Goal: Transaction & Acquisition: Purchase product/service

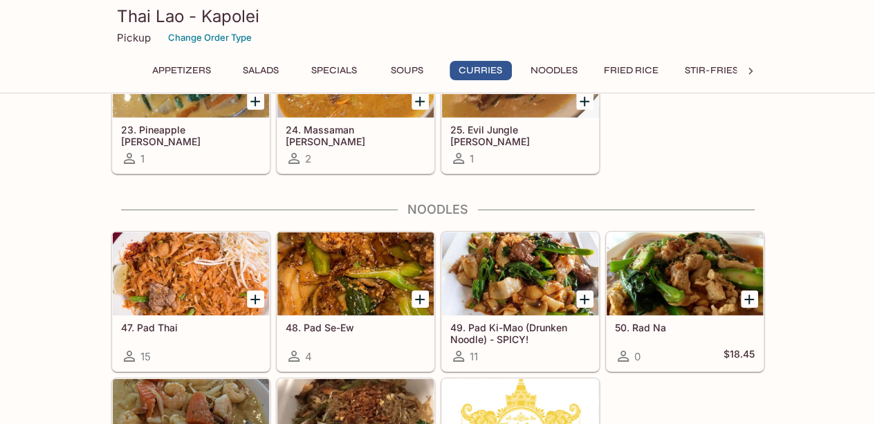
scroll to position [2214, 0]
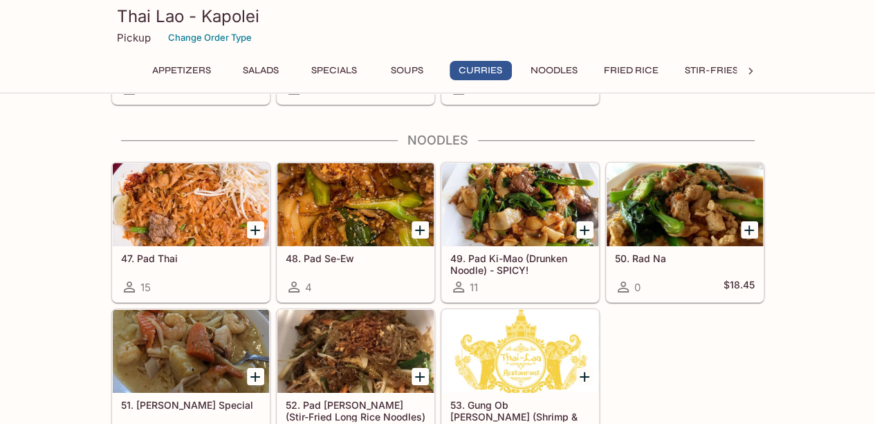
click at [526, 215] on div at bounding box center [520, 204] width 156 height 83
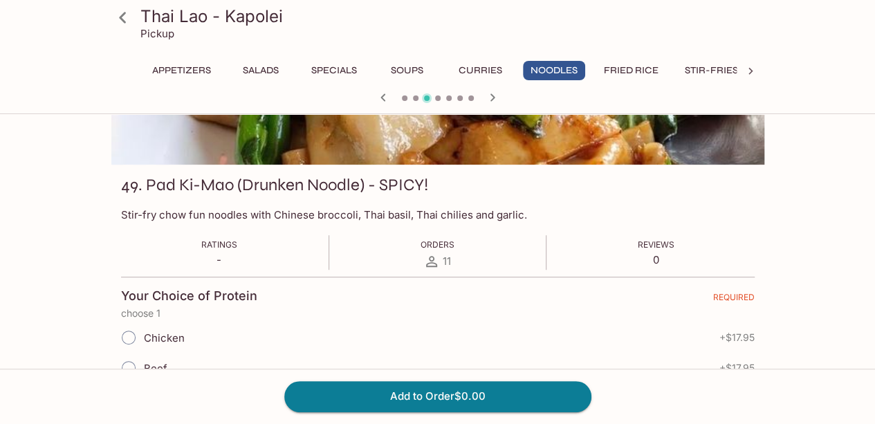
scroll to position [208, 0]
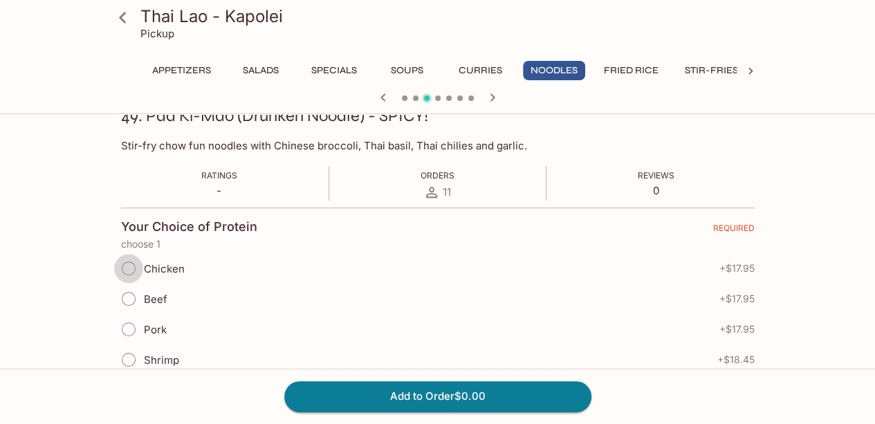
click at [128, 268] on input "Chicken" at bounding box center [128, 268] width 29 height 29
radio input "true"
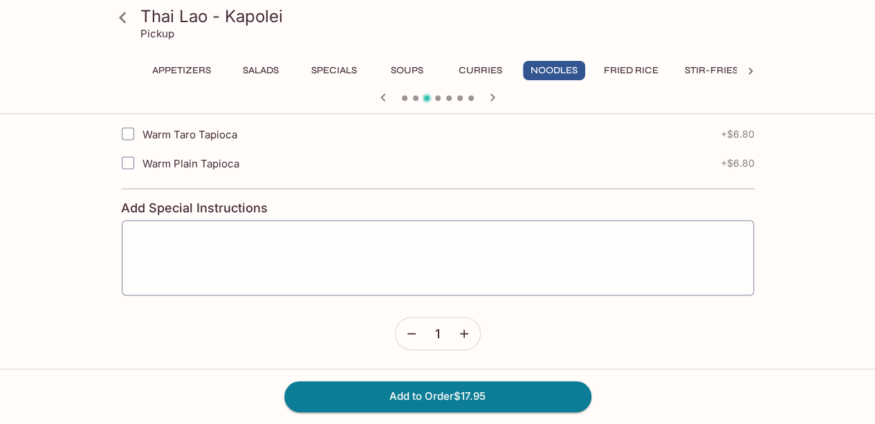
scroll to position [1201, 0]
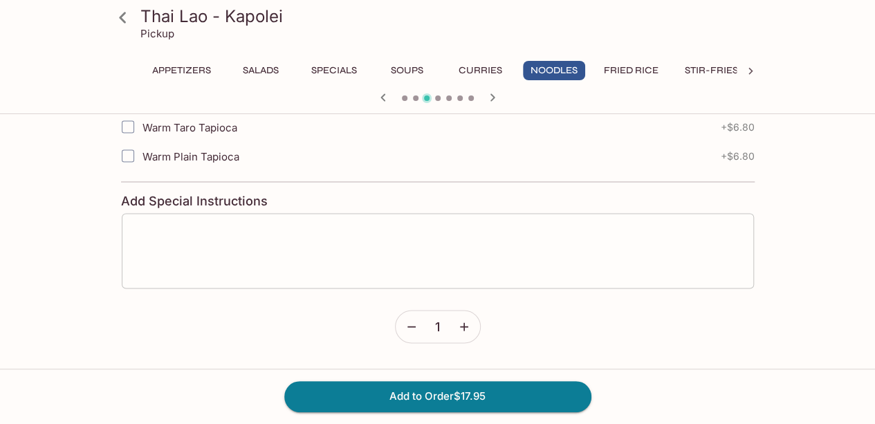
click at [146, 225] on textarea at bounding box center [437, 251] width 613 height 53
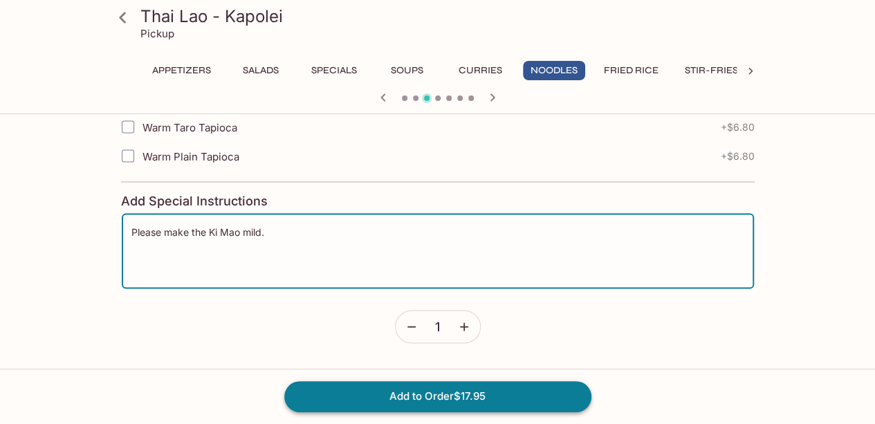
type textarea "Please make the Ki Mao mild."
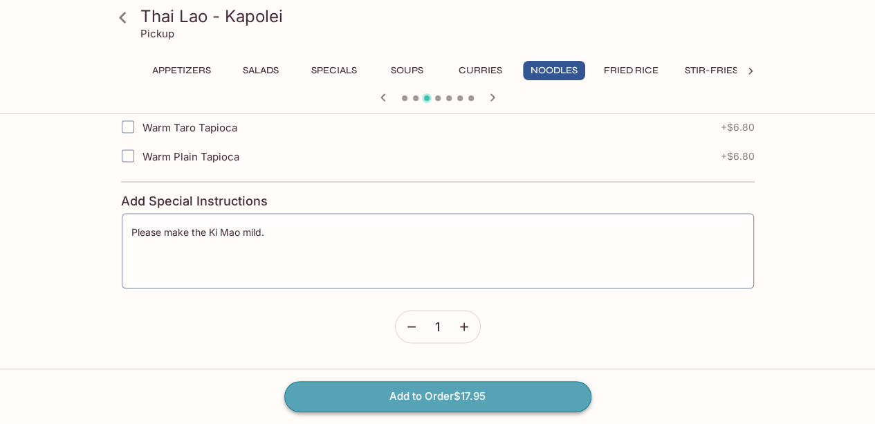
click at [448, 398] on button "Add to Order $17.95" at bounding box center [437, 396] width 307 height 30
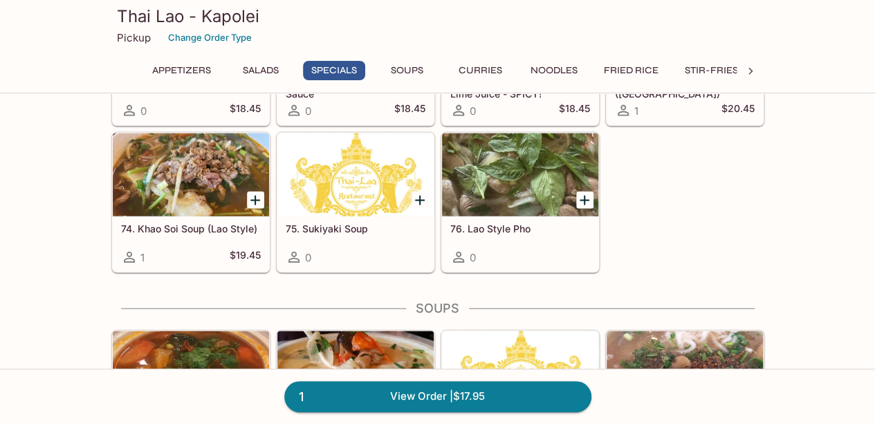
scroll to position [1384, 0]
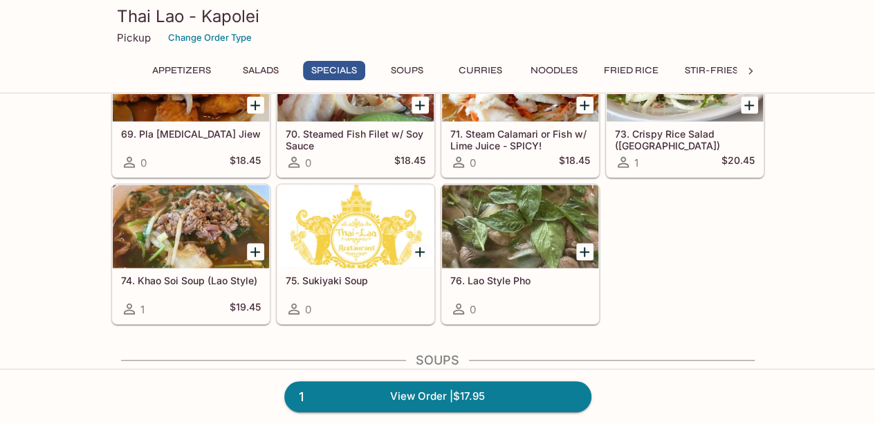
click at [721, 66] on button "Stir-Fries" at bounding box center [711, 70] width 68 height 19
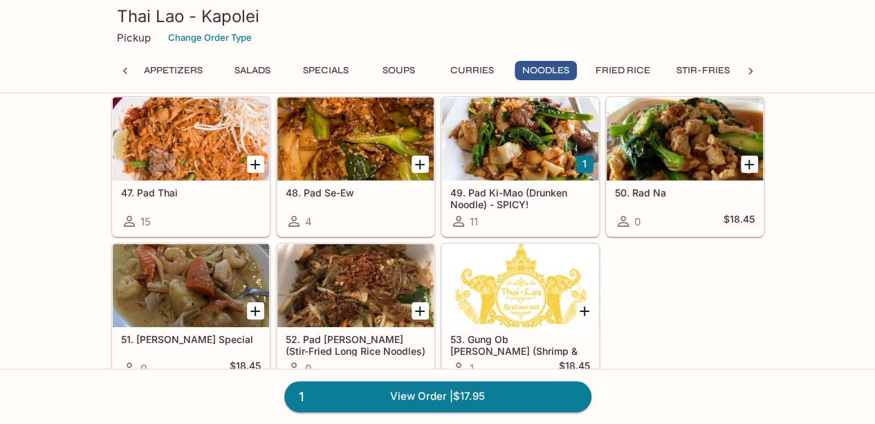
scroll to position [2143, 0]
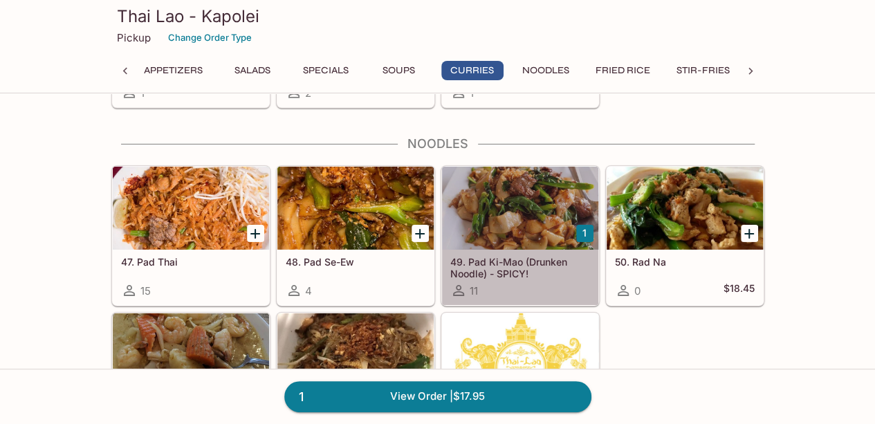
click at [512, 205] on div at bounding box center [520, 208] width 156 height 83
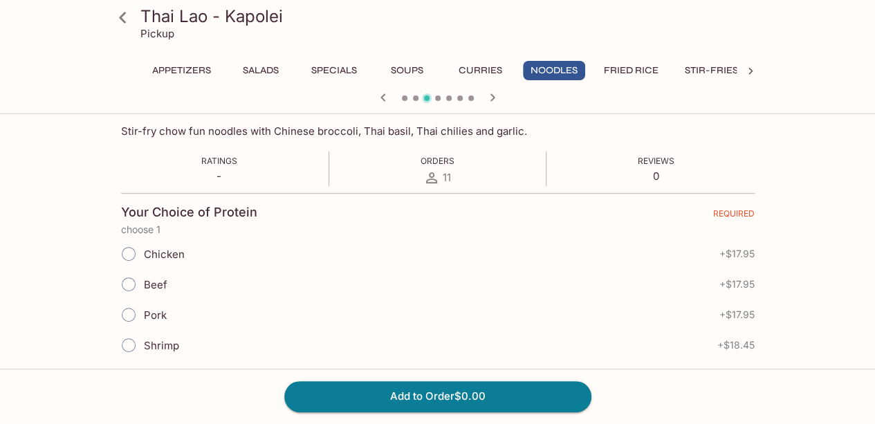
scroll to position [277, 0]
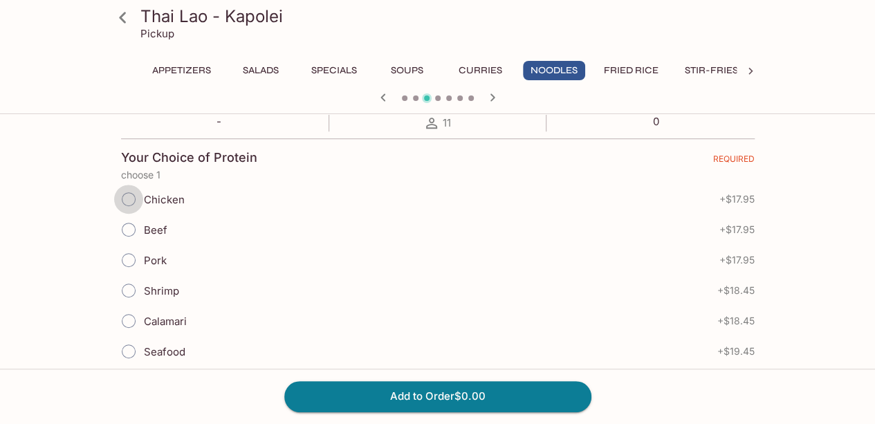
click at [130, 201] on input "Chicken" at bounding box center [128, 199] width 29 height 29
radio input "true"
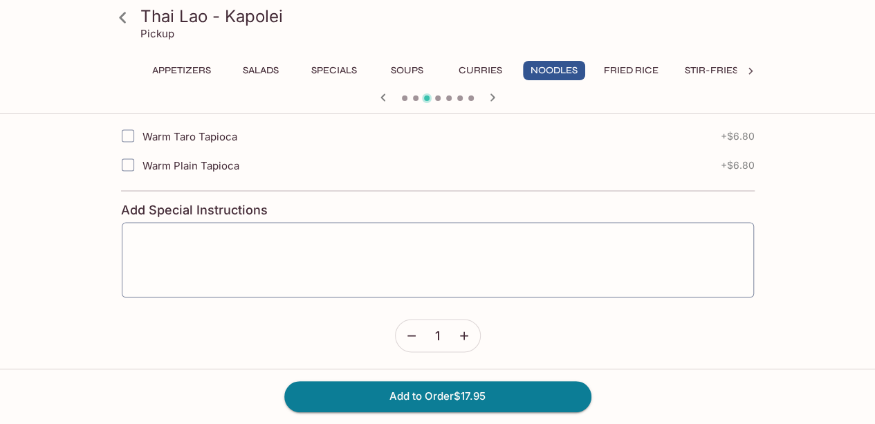
scroll to position [1201, 0]
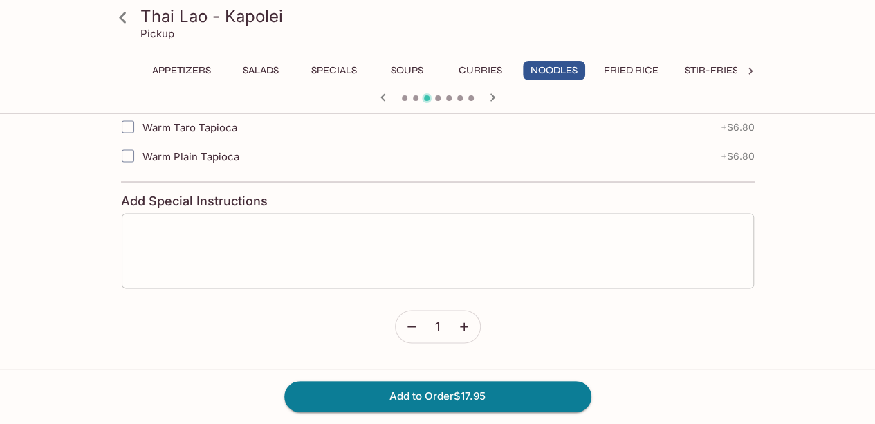
click at [172, 225] on textarea at bounding box center [437, 251] width 613 height 53
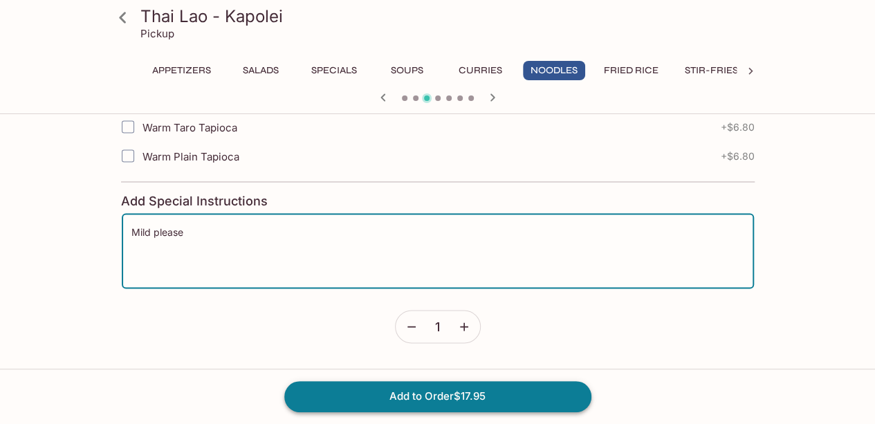
type textarea "Mild please"
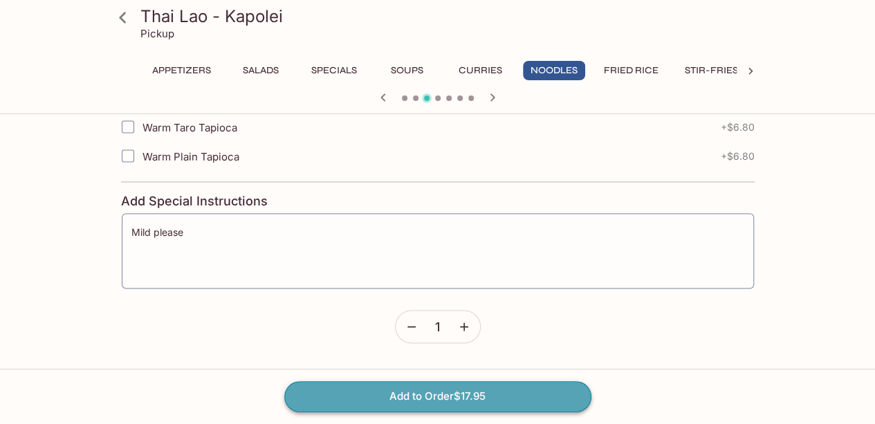
click at [392, 396] on button "Add to Order $17.95" at bounding box center [437, 396] width 307 height 30
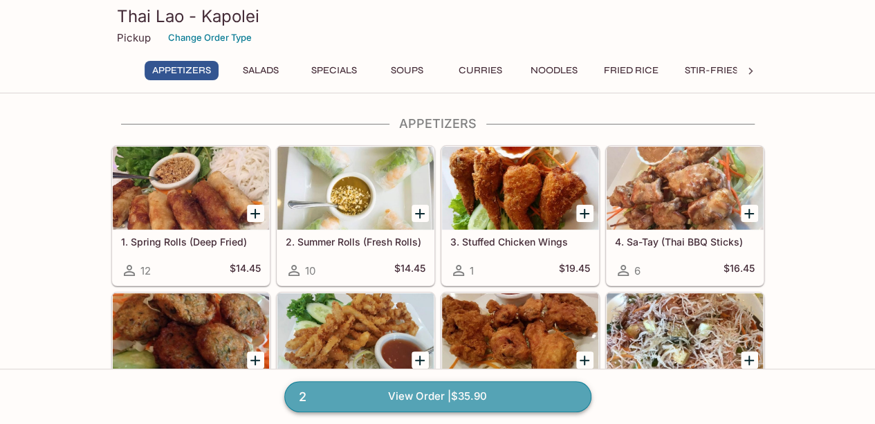
click at [363, 393] on link "2 View Order | $35.90" at bounding box center [437, 396] width 307 height 30
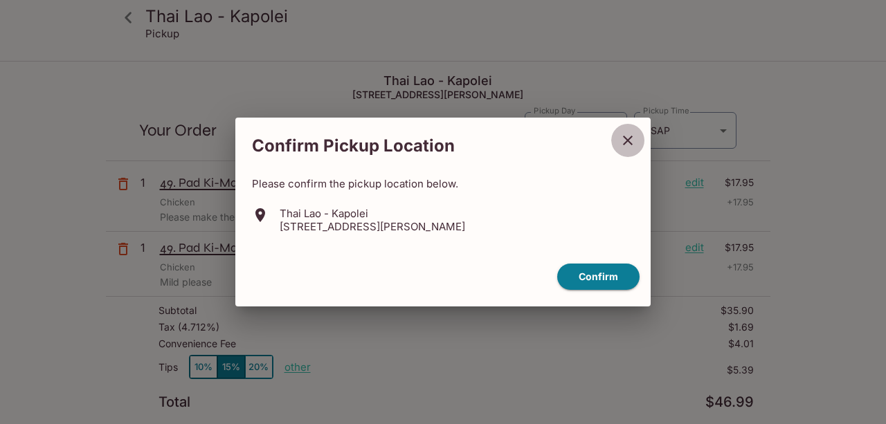
click at [634, 146] on icon "close" at bounding box center [627, 140] width 17 height 17
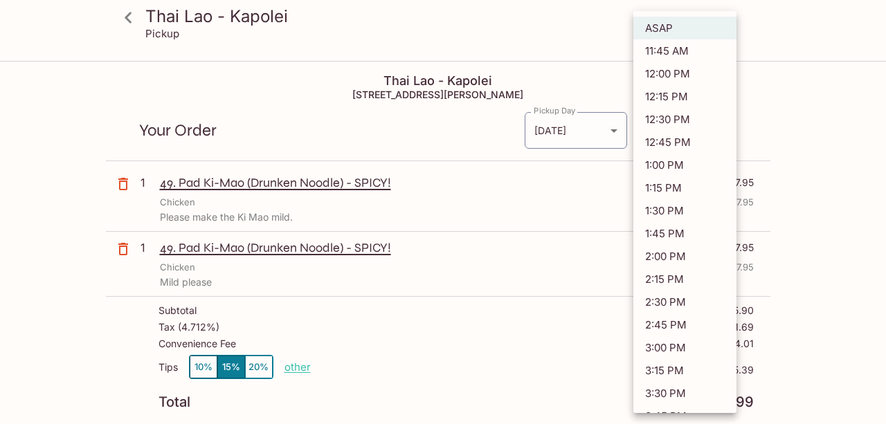
click at [722, 128] on body "Thai Lao - Kapolei Pickup Thai Lao - Kapolei [STREET_ADDRESS][PERSON_NAME] Your…" at bounding box center [443, 274] width 886 height 424
click at [686, 74] on li "12:00 PM" at bounding box center [684, 73] width 103 height 23
type input "[DATE]T22:00:34.000000Z"
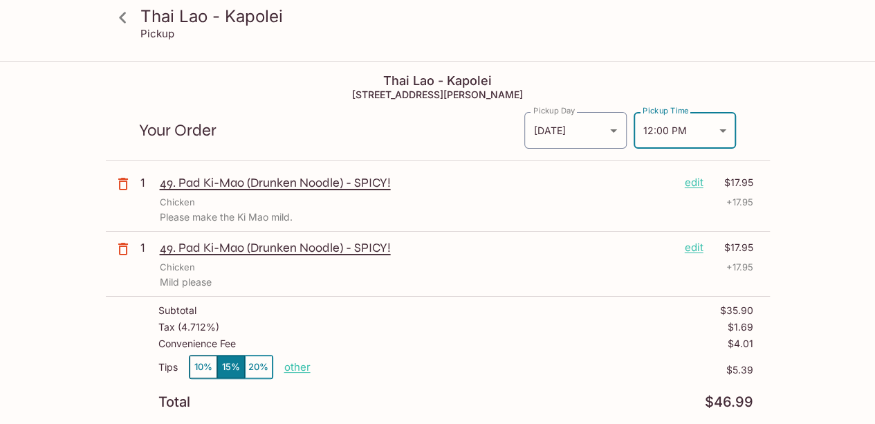
click at [116, 18] on icon at bounding box center [123, 18] width 24 height 24
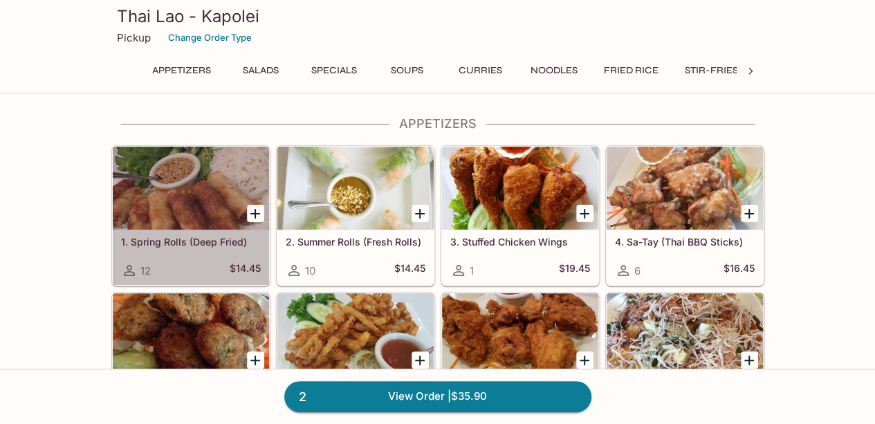
click at [183, 200] on div at bounding box center [191, 188] width 156 height 83
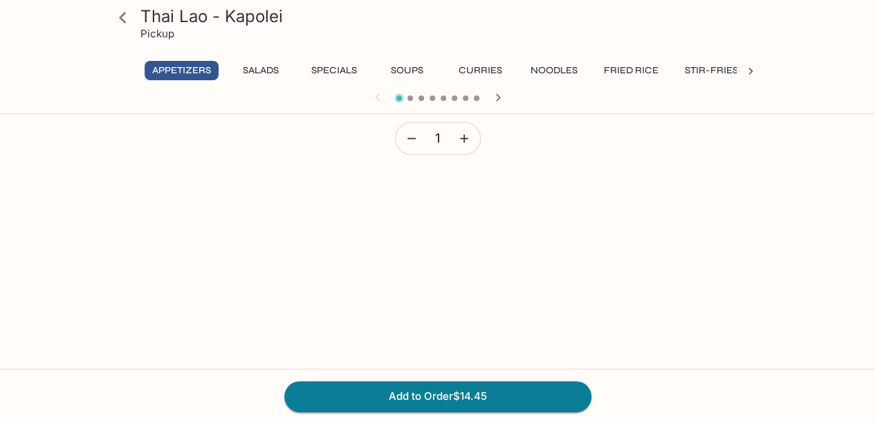
scroll to position [709, 0]
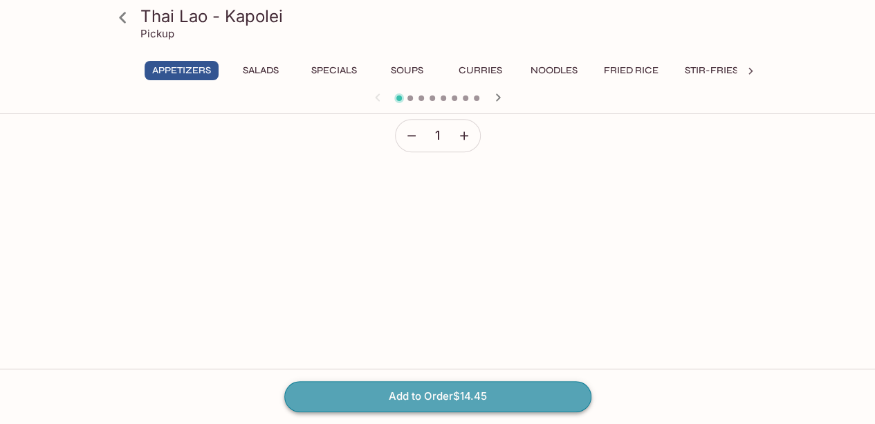
click at [439, 396] on button "Add to Order $14.45" at bounding box center [437, 396] width 307 height 30
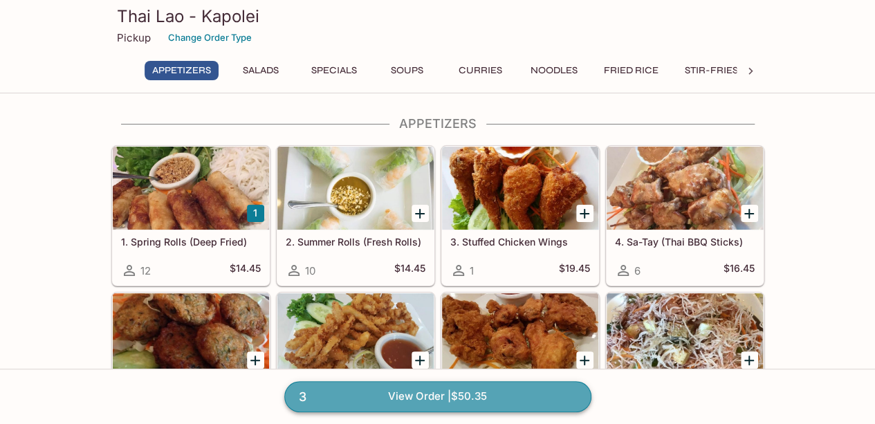
click at [338, 394] on link "3 View Order | $50.35" at bounding box center [437, 396] width 307 height 30
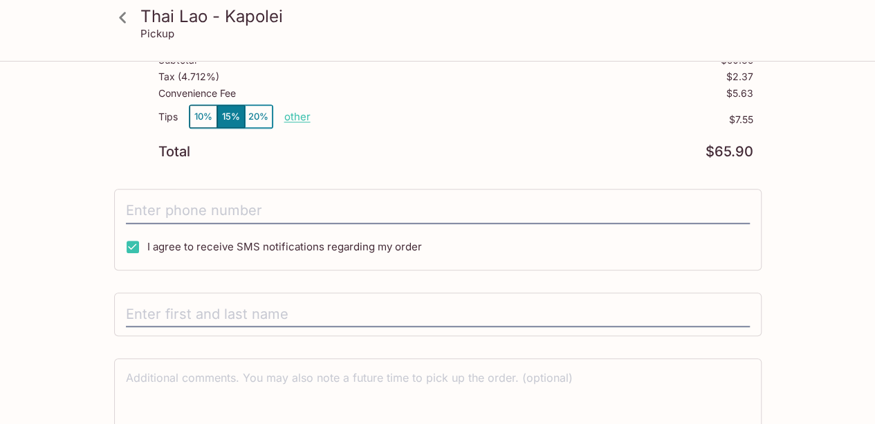
scroll to position [292, 0]
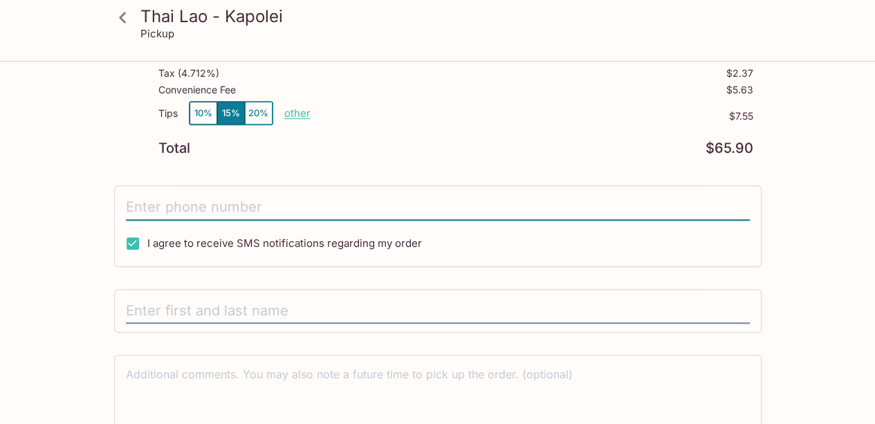
click at [161, 213] on input "tel" at bounding box center [438, 207] width 624 height 26
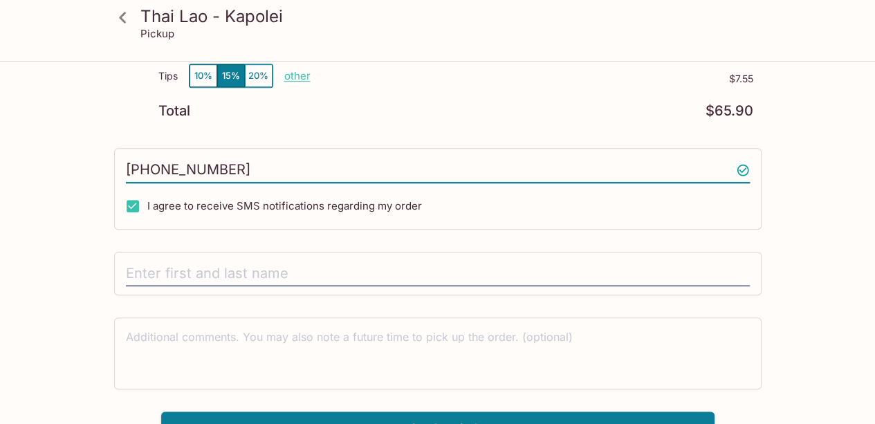
scroll to position [346, 0]
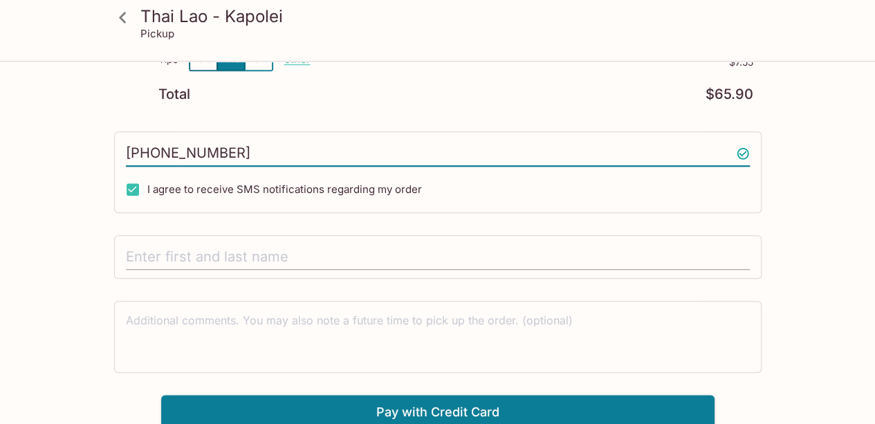
type input "[PHONE_NUMBER]"
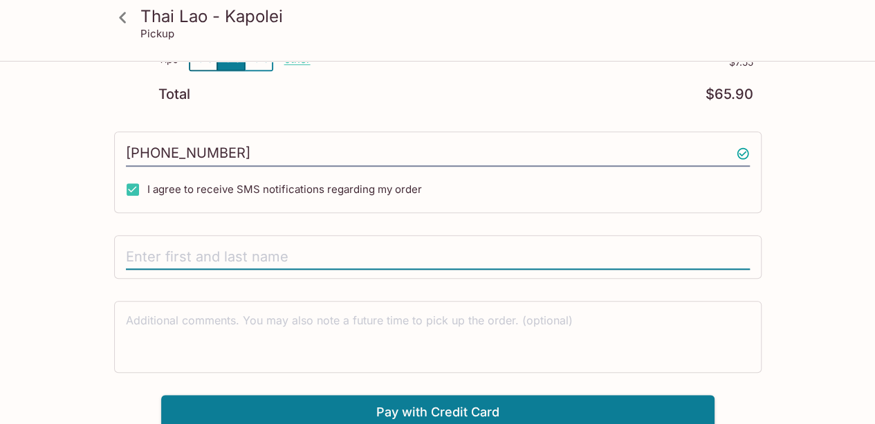
click at [148, 251] on input "text" at bounding box center [438, 257] width 624 height 26
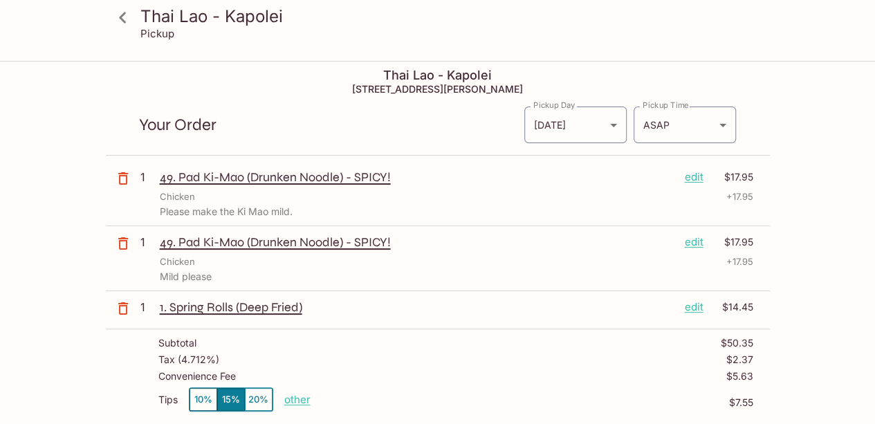
scroll to position [0, 0]
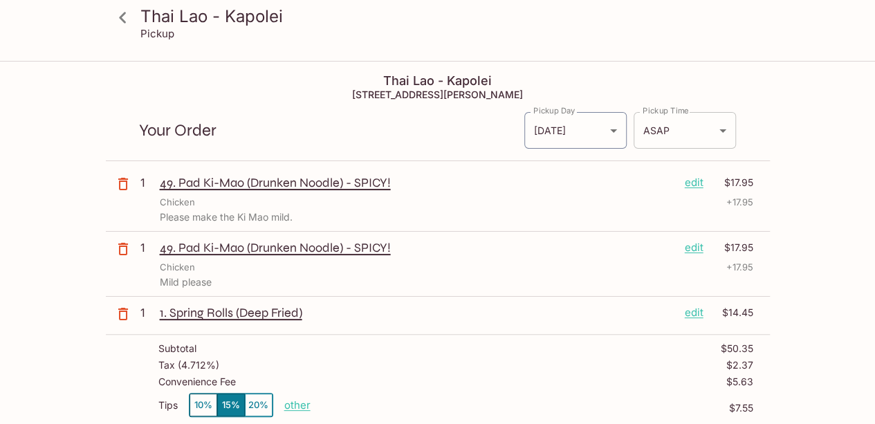
type input "[PERSON_NAME]"
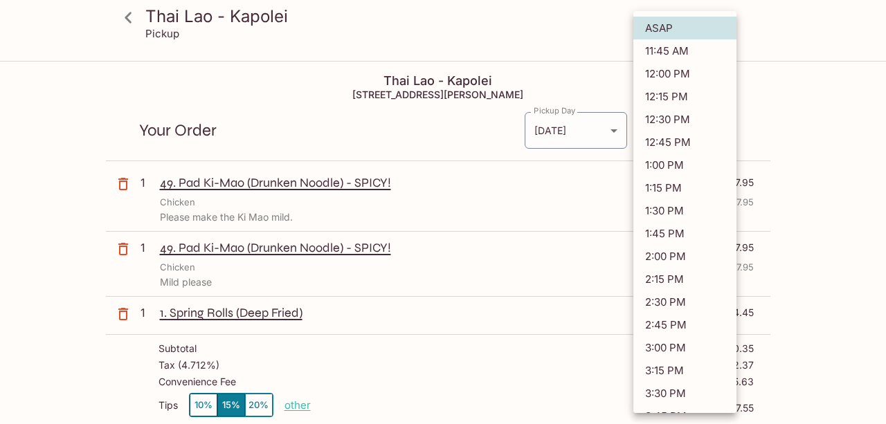
click at [722, 129] on body "Thai Lao - Kapolei Pickup Thai Lao - Kapolei [STREET_ADDRESS][PERSON_NAME] Your…" at bounding box center [443, 274] width 886 height 424
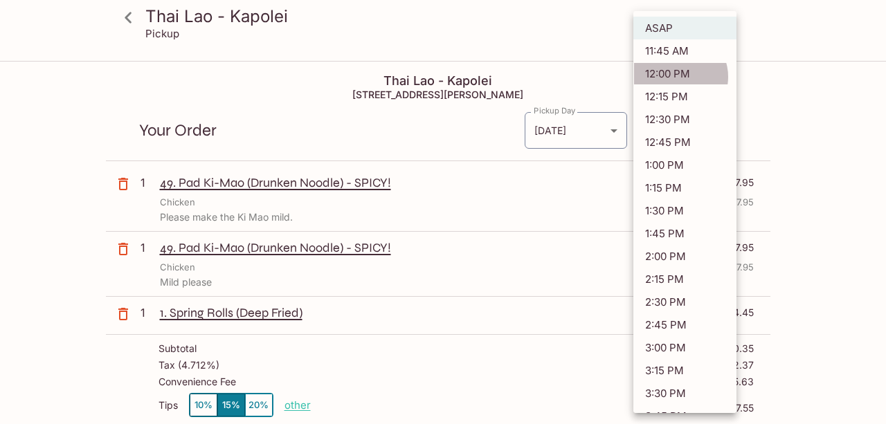
click at [677, 75] on li "12:00 PM" at bounding box center [684, 73] width 103 height 23
type input "[DATE]T22:00:45.000000Z"
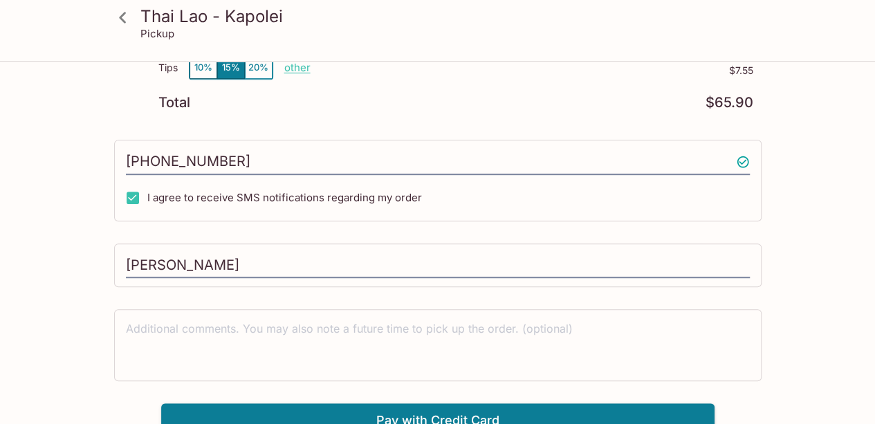
scroll to position [346, 0]
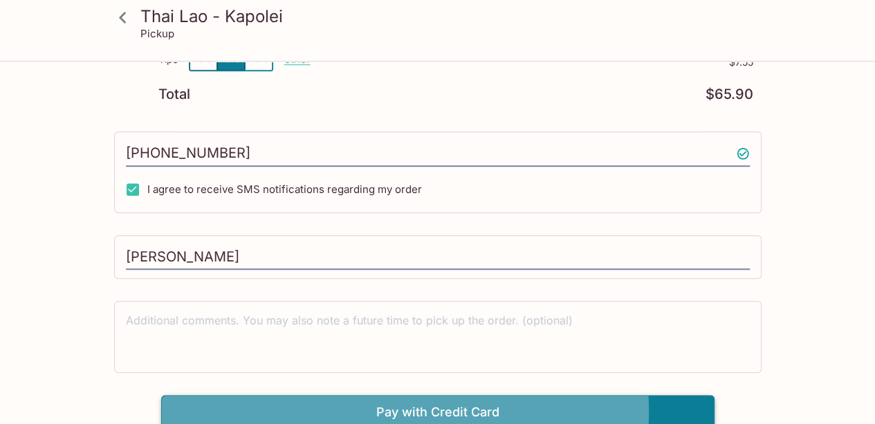
click at [459, 406] on button "Pay with Credit Card" at bounding box center [438, 412] width 554 height 35
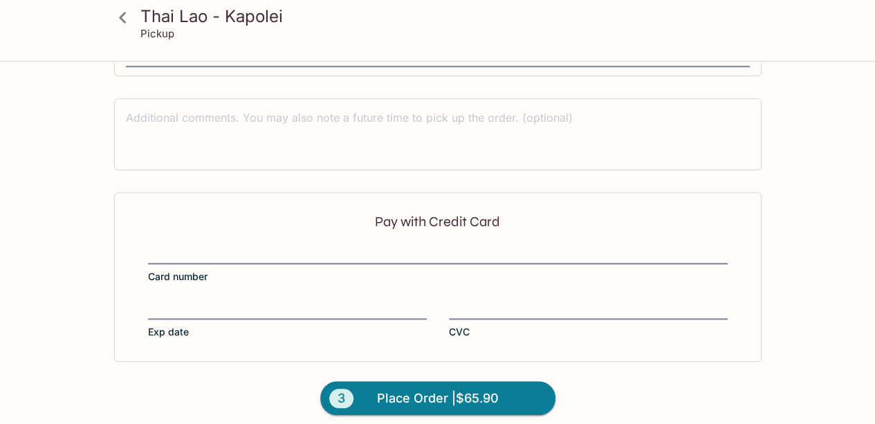
scroll to position [554, 0]
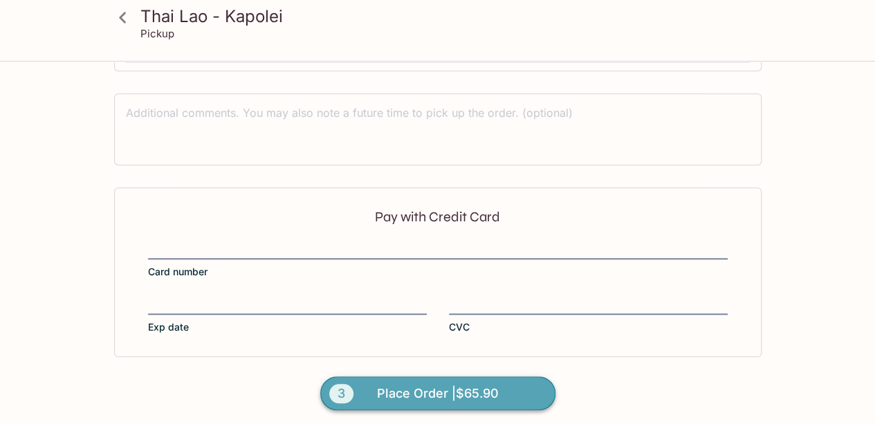
click at [414, 387] on span "Place Order | $65.90" at bounding box center [438, 394] width 122 height 22
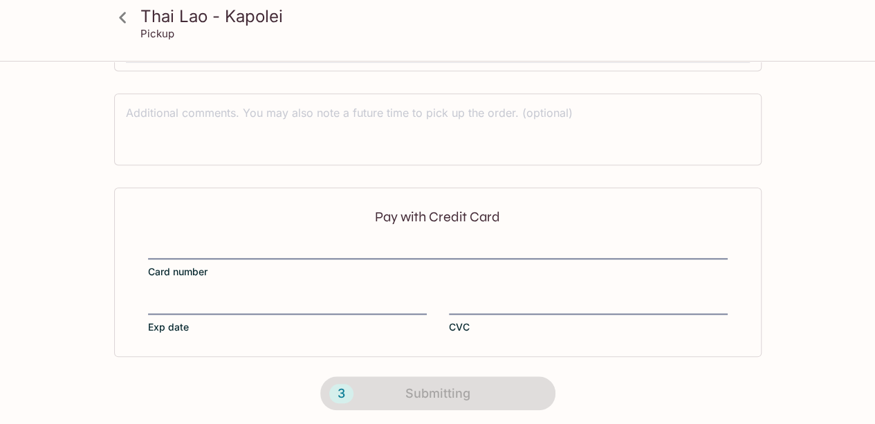
scroll to position [0, 0]
